Goal: Task Accomplishment & Management: Manage account settings

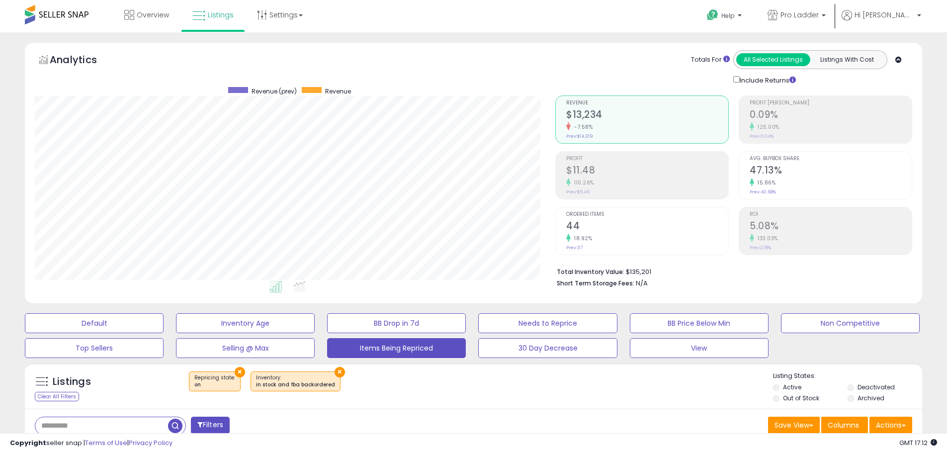
select select "**"
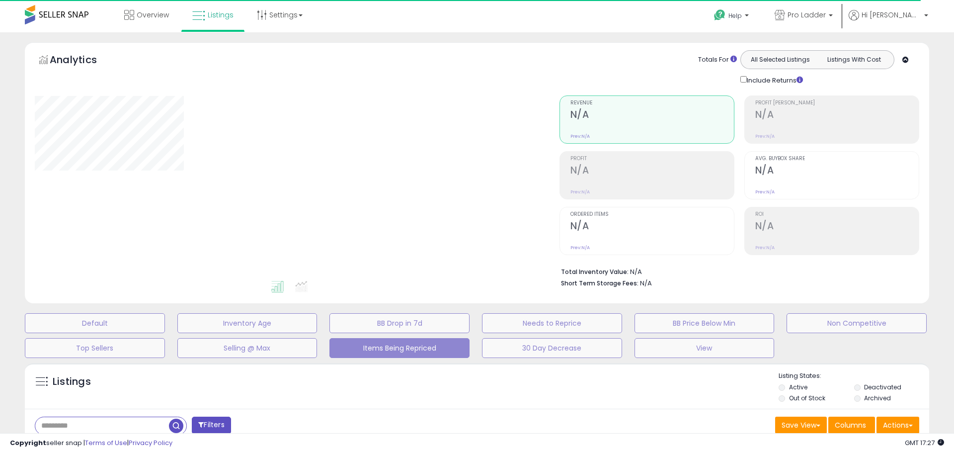
select select "**"
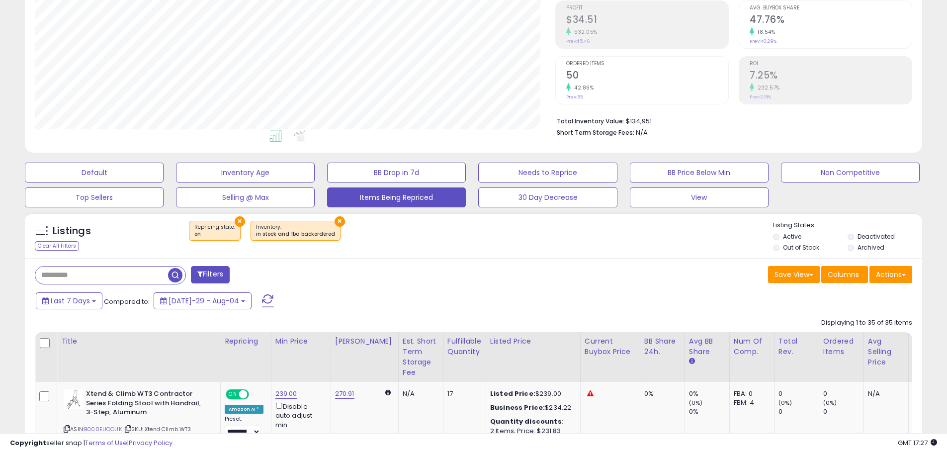
scroll to position [204, 520]
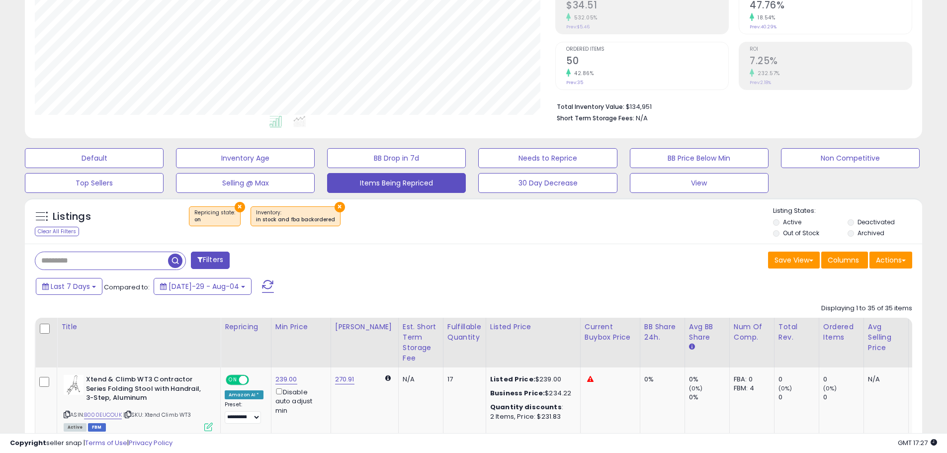
click at [121, 260] on input "text" at bounding box center [101, 260] width 133 height 17
type input "***"
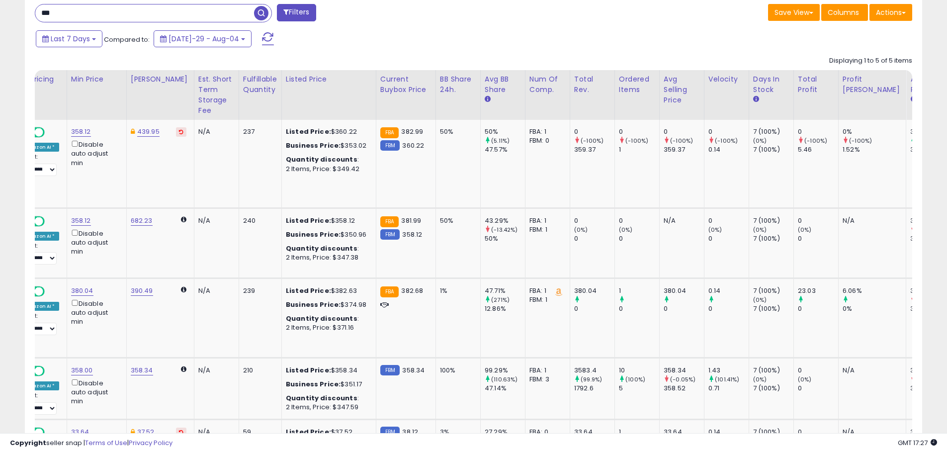
scroll to position [0, 0]
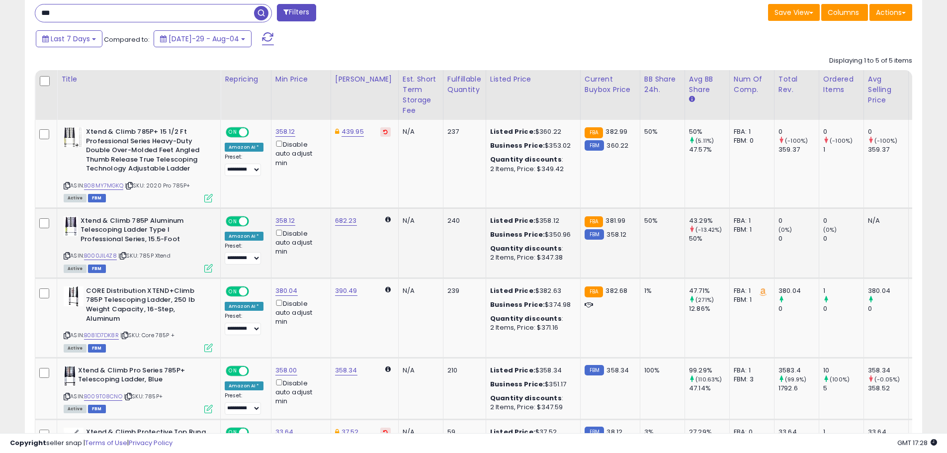
click at [208, 270] on icon at bounding box center [208, 268] width 8 height 8
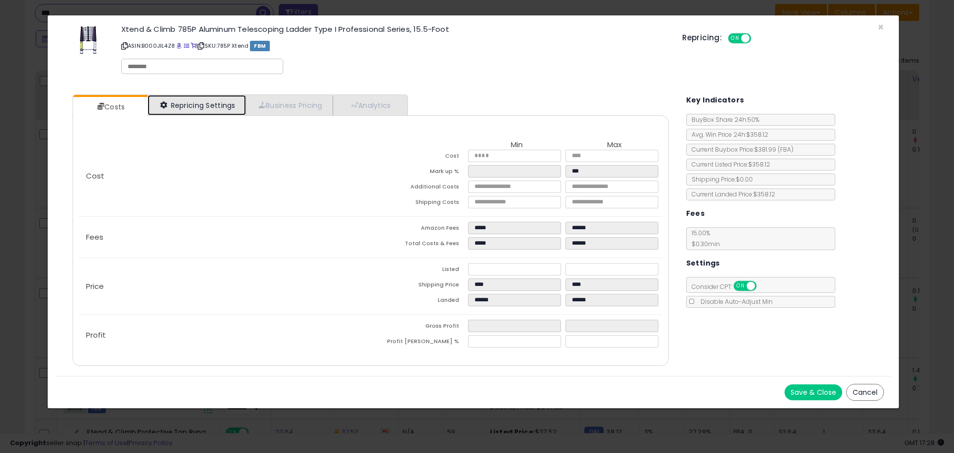
click at [207, 103] on link "Repricing Settings" at bounding box center [197, 105] width 98 height 20
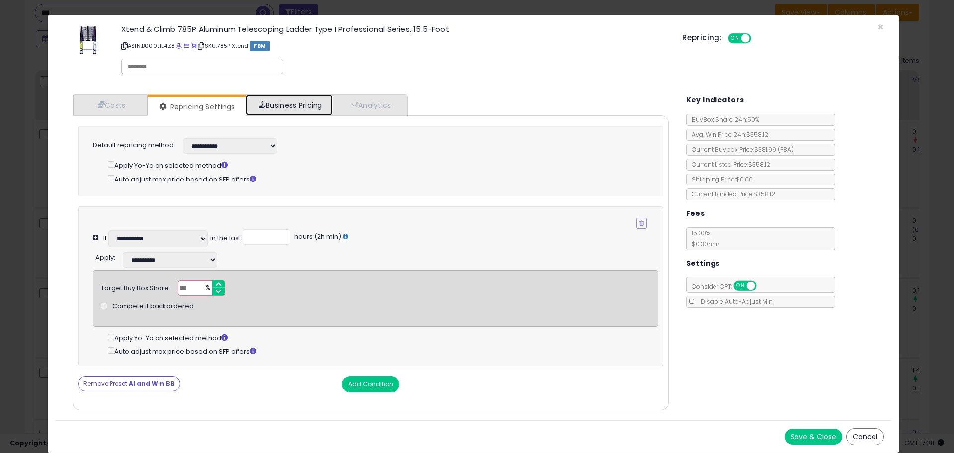
click at [310, 109] on link "Business Pricing" at bounding box center [289, 105] width 87 height 20
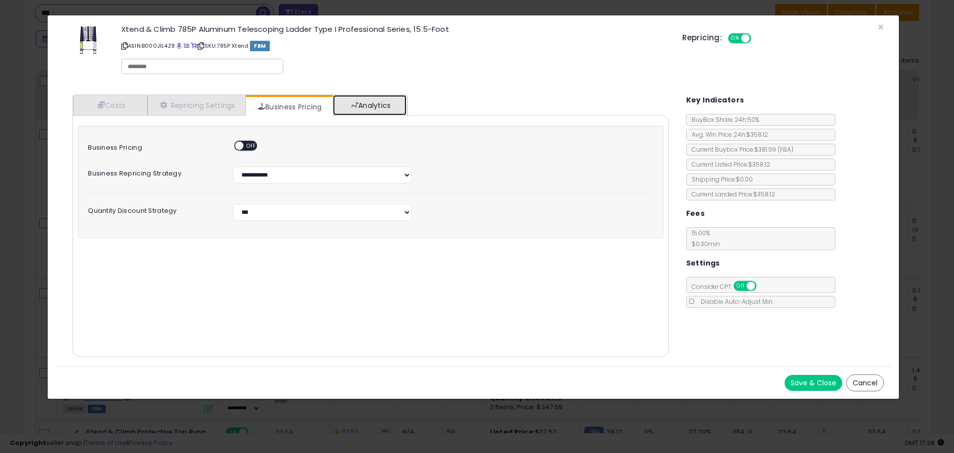
click at [375, 109] on link "Analytics" at bounding box center [370, 105] width 74 height 20
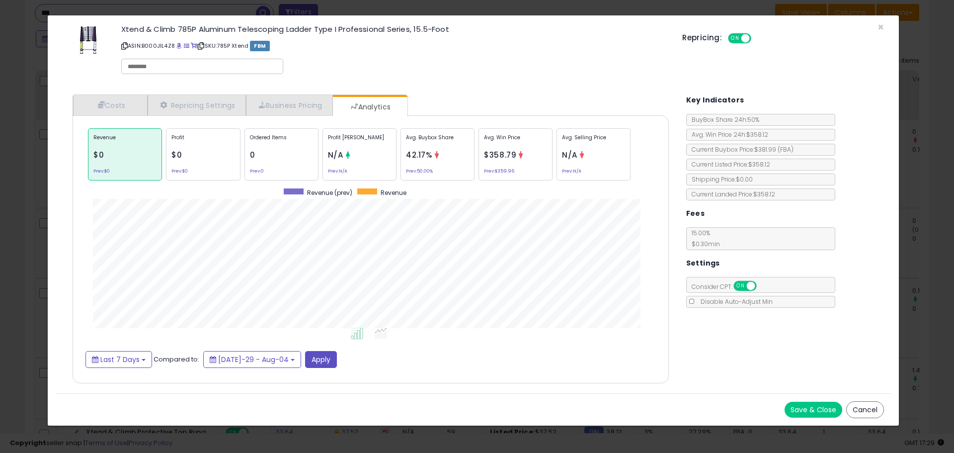
click at [413, 156] on span "42.17%" at bounding box center [419, 155] width 26 height 10
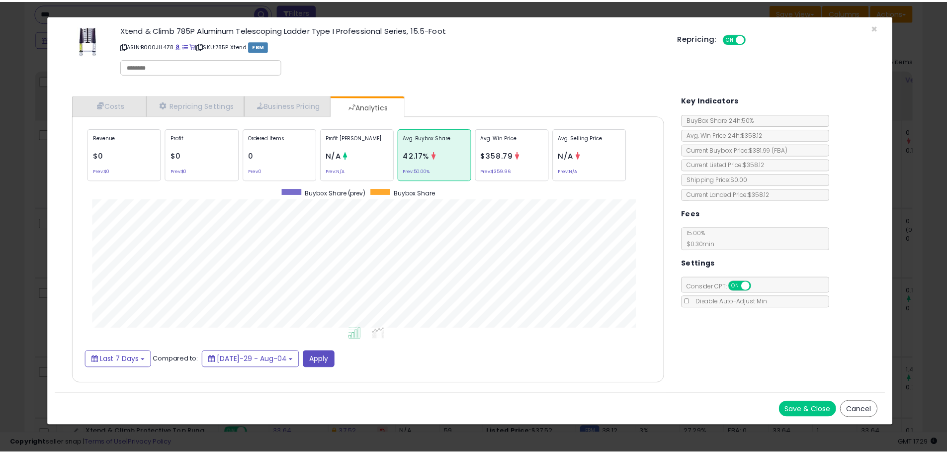
scroll to position [306, 616]
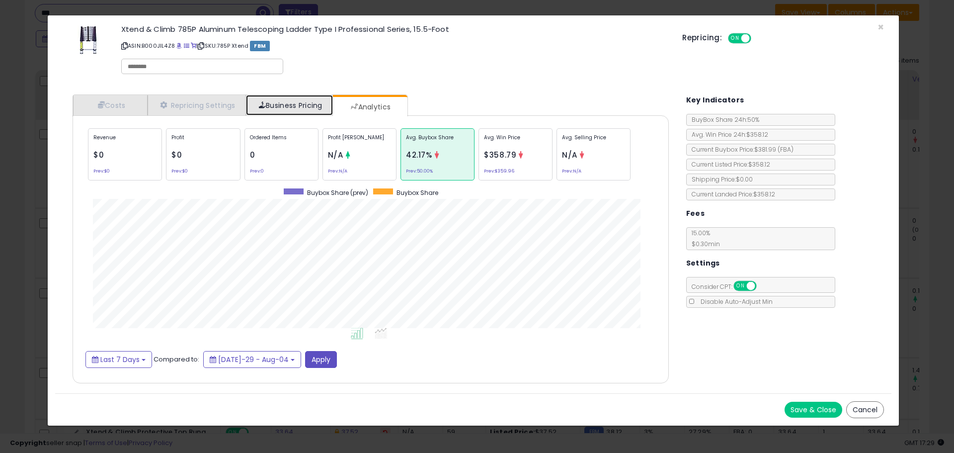
click at [299, 111] on link "Business Pricing" at bounding box center [289, 105] width 87 height 20
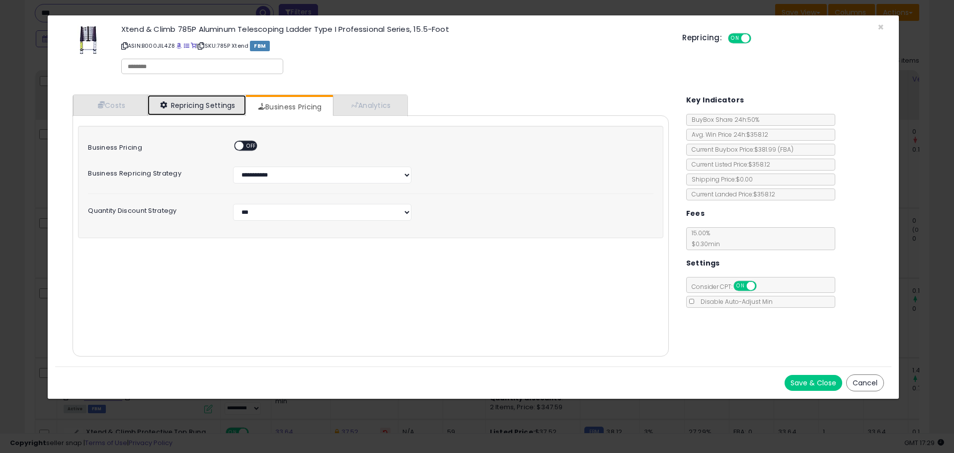
click at [212, 103] on link "Repricing Settings" at bounding box center [197, 105] width 98 height 20
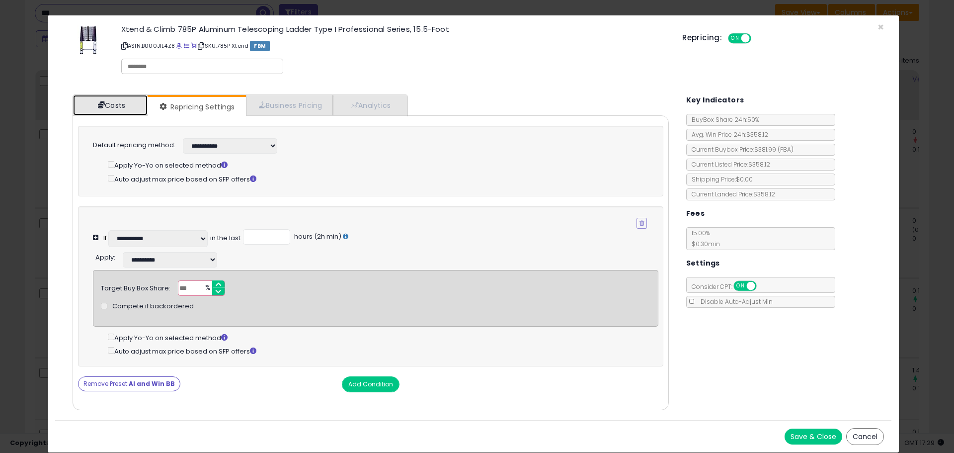
click at [130, 101] on link "Costs" at bounding box center [110, 105] width 75 height 20
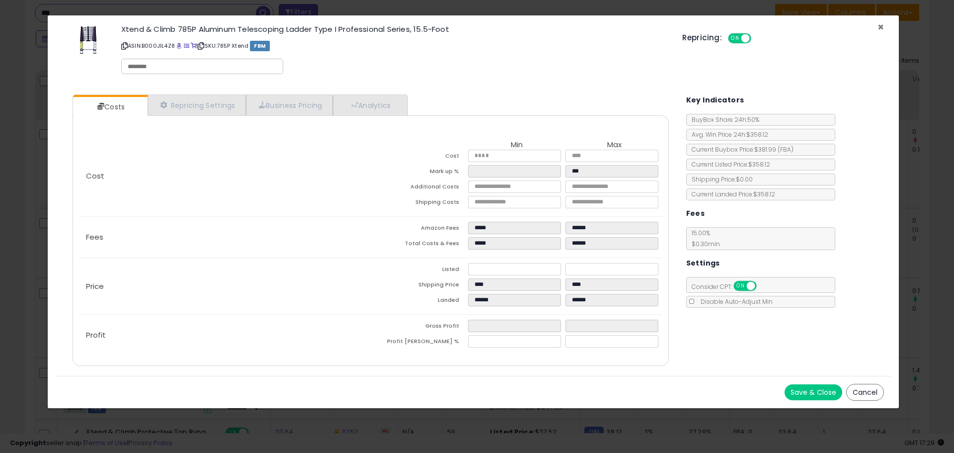
click at [880, 25] on span "×" at bounding box center [881, 27] width 6 height 14
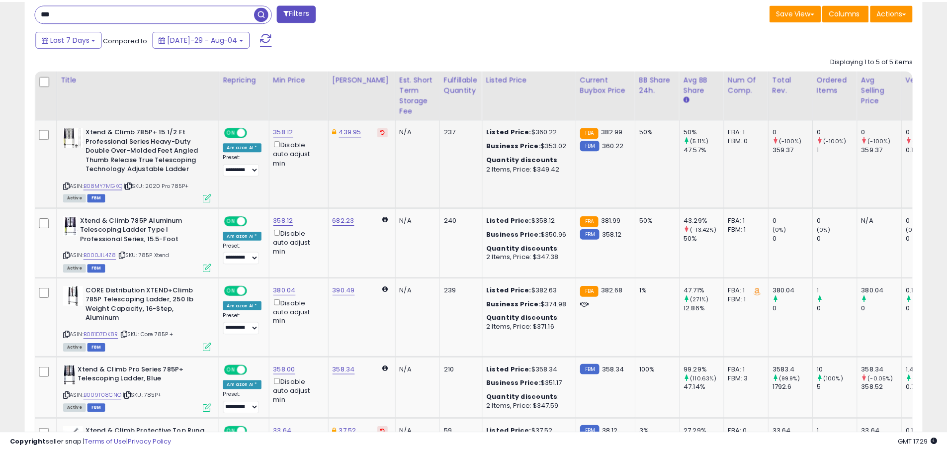
scroll to position [496729, 496413]
